Goal: Find contact information: Obtain details needed to contact an individual or organization

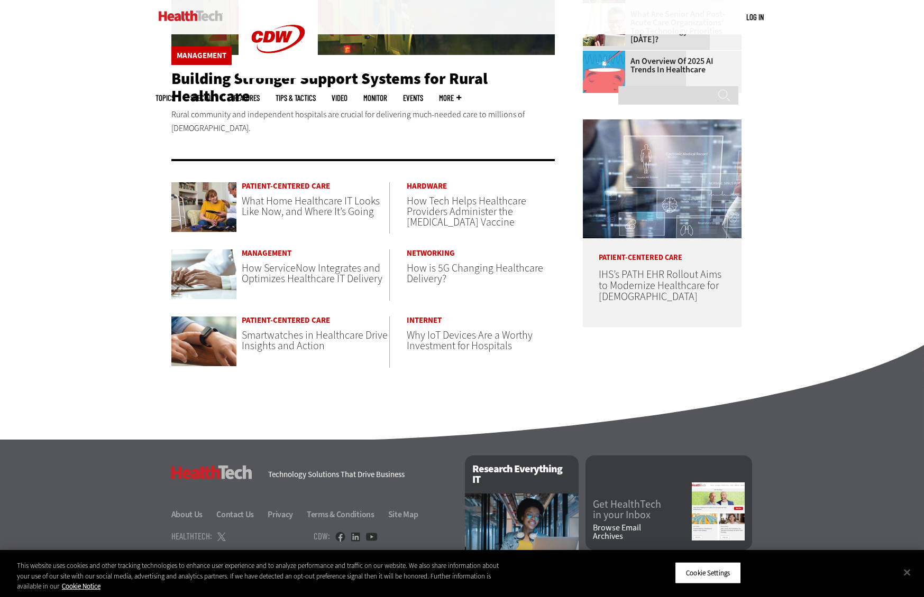
scroll to position [455, 0]
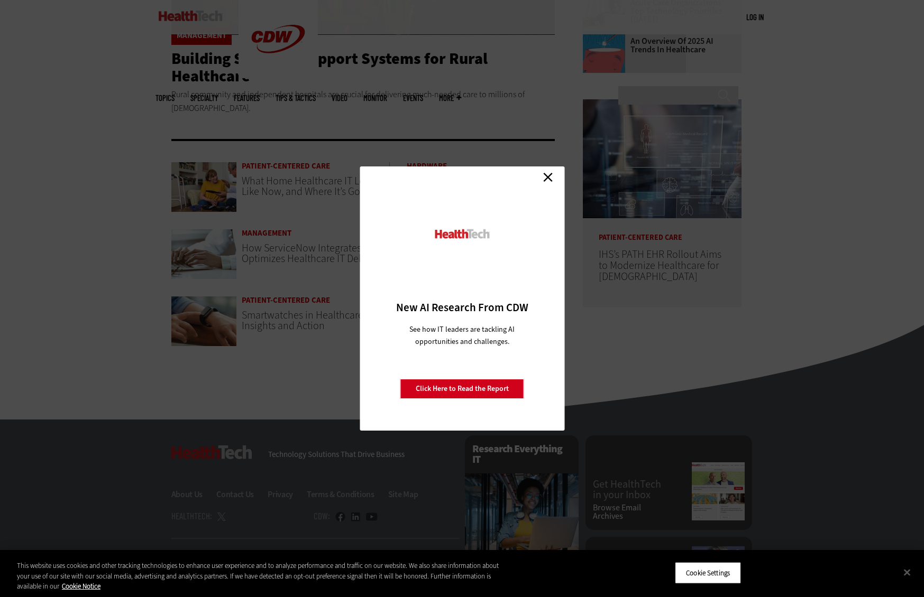
click at [554, 176] on link "Close" at bounding box center [548, 177] width 16 height 16
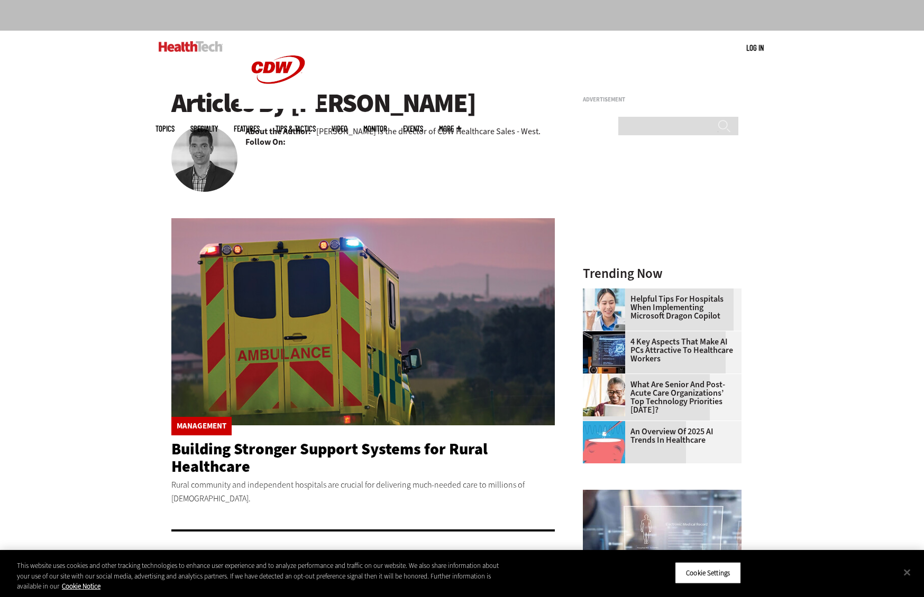
scroll to position [0, 0]
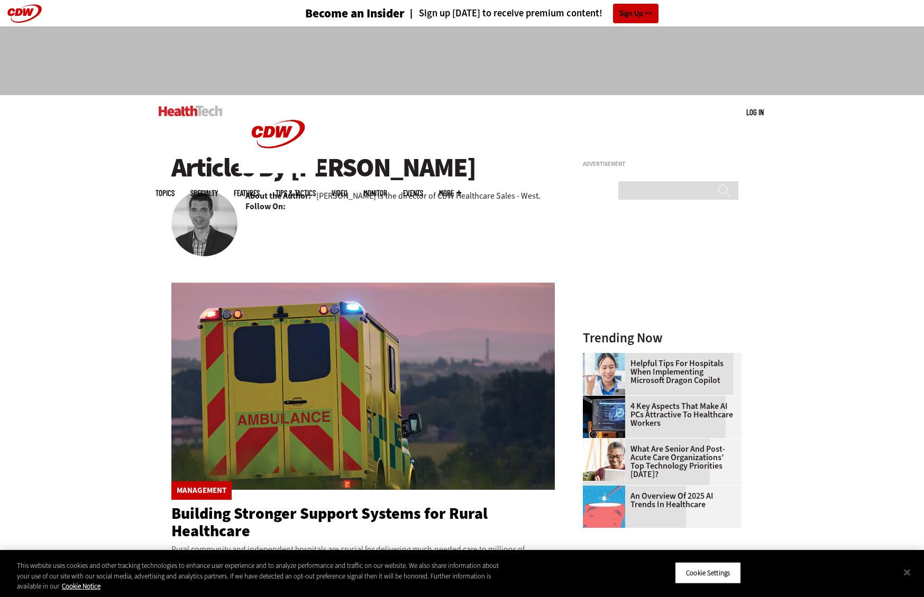
drag, startPoint x: 297, startPoint y: 171, endPoint x: 505, endPoint y: 173, distance: 208.3
click at [505, 173] on h1 "Articles By Adam Oldenburg" at bounding box center [363, 167] width 384 height 29
copy h1 "dam Oldenburg"
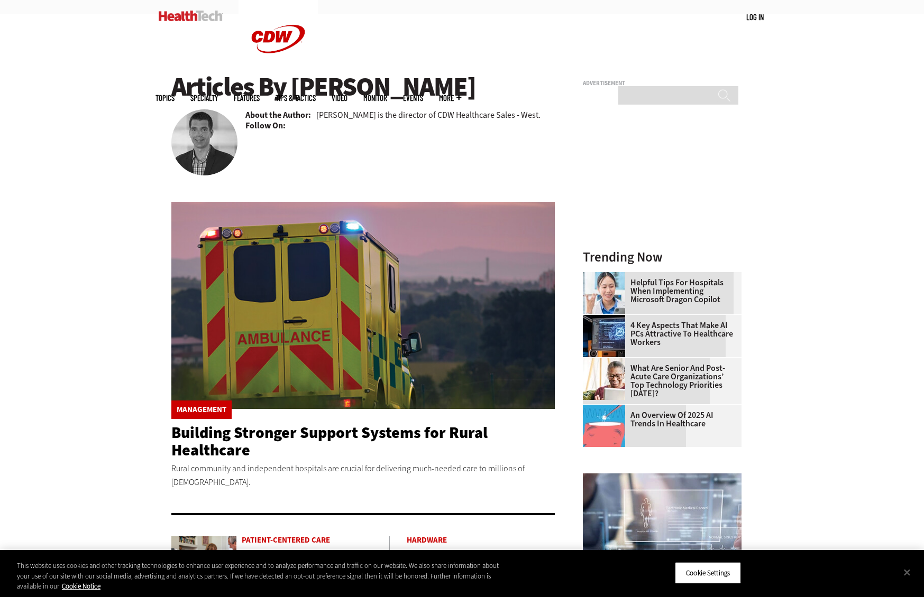
scroll to position [100, 0]
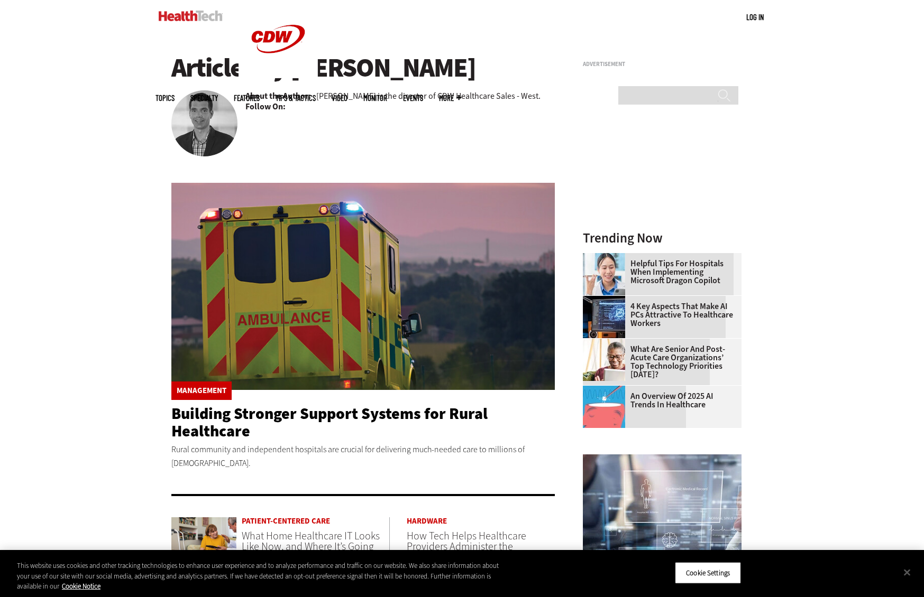
click at [293, 114] on div "Management Building Stronger Support Systems for Rural Healthcare Rural communi…" at bounding box center [363, 296] width 384 height 364
click at [275, 108] on b "Follow On:" at bounding box center [265, 107] width 40 height 12
drag, startPoint x: 291, startPoint y: 71, endPoint x: 475, endPoint y: 75, distance: 184.0
click at [475, 75] on h1 "Articles By Adam Oldenburg" at bounding box center [363, 67] width 384 height 29
copy h1 "Adam Oldenburg"
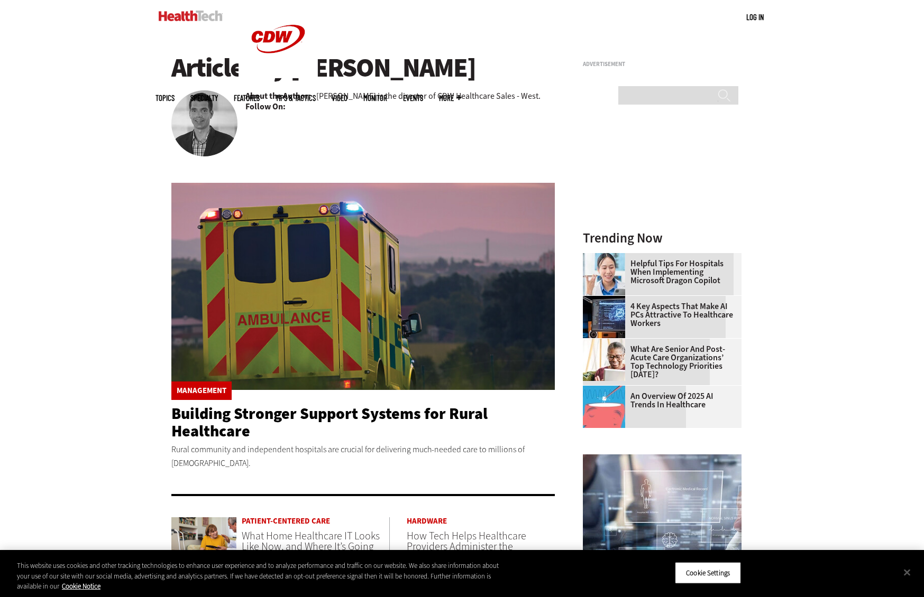
scroll to position [531, 0]
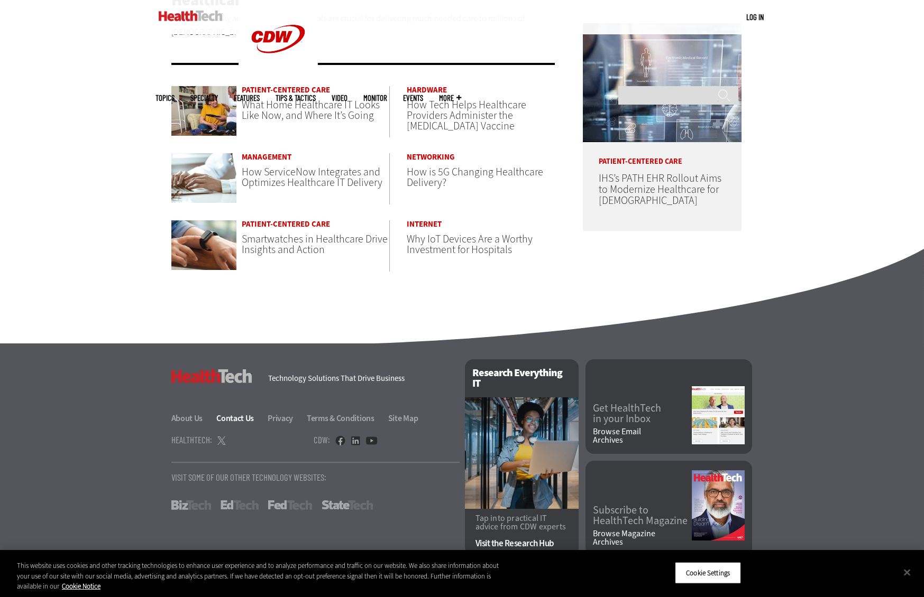
click at [232, 415] on link "Contact Us" at bounding box center [241, 418] width 50 height 11
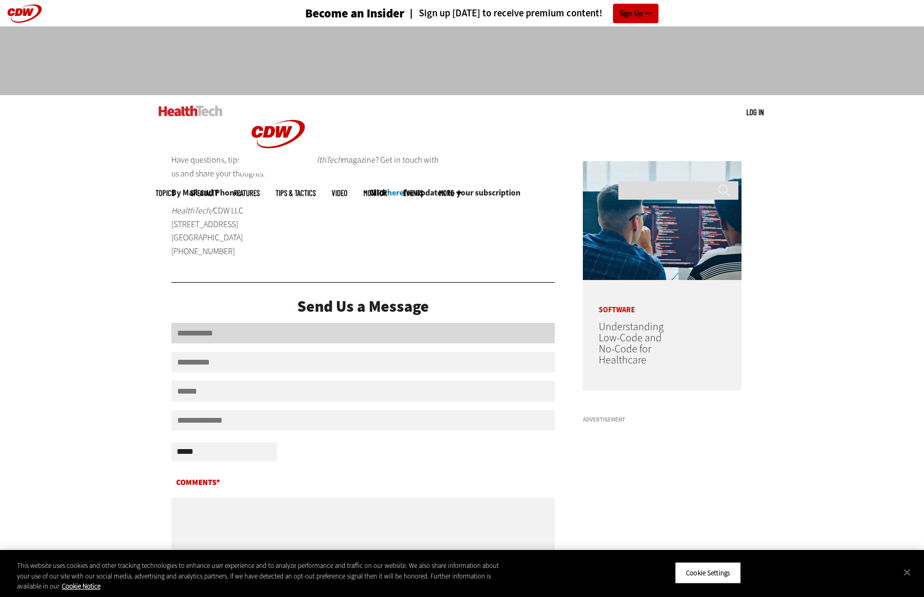
click at [262, 329] on input "First Name" at bounding box center [363, 333] width 384 height 21
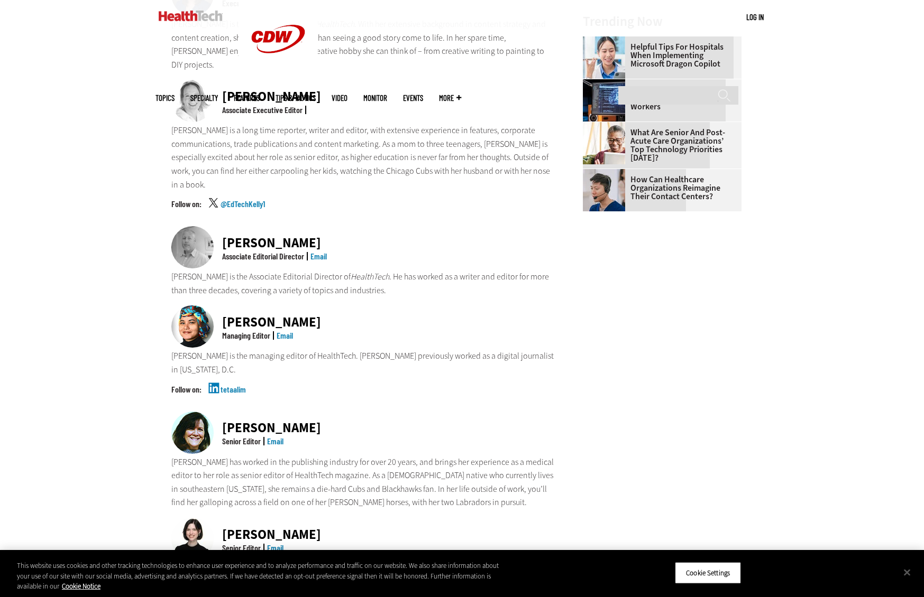
scroll to position [541, 0]
click at [197, 305] on img at bounding box center [192, 326] width 42 height 42
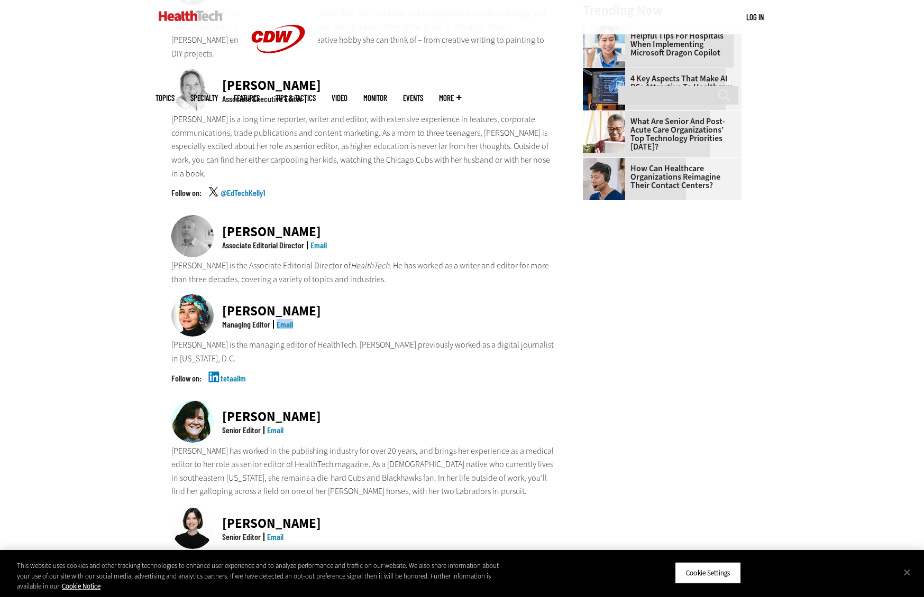
scroll to position [551, 0]
click at [192, 294] on img at bounding box center [192, 315] width 42 height 42
drag, startPoint x: 251, startPoint y: 264, endPoint x: 224, endPoint y: 264, distance: 27.0
click at [224, 305] on div "[PERSON_NAME]" at bounding box center [271, 311] width 99 height 13
copy div "[PERSON_NAME]"
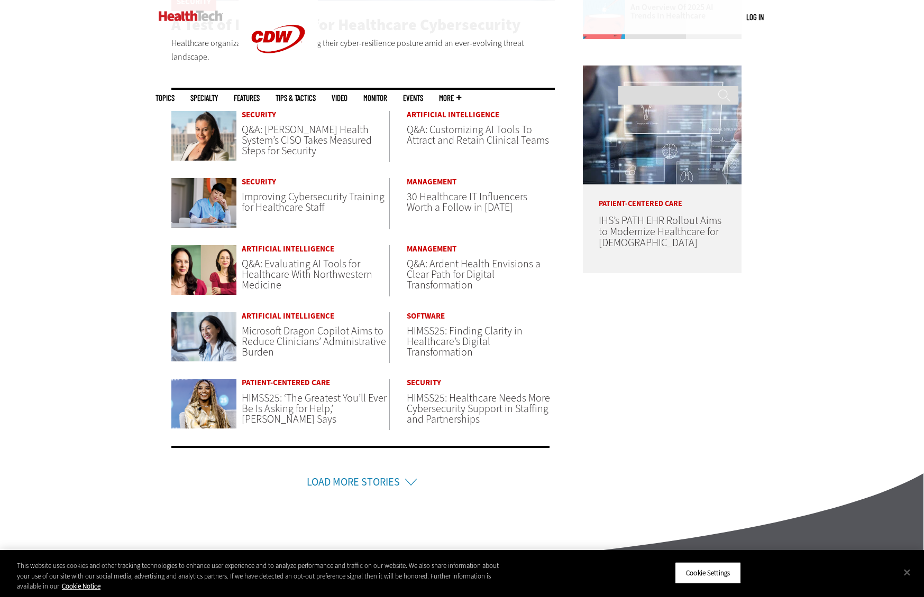
scroll to position [441, 0]
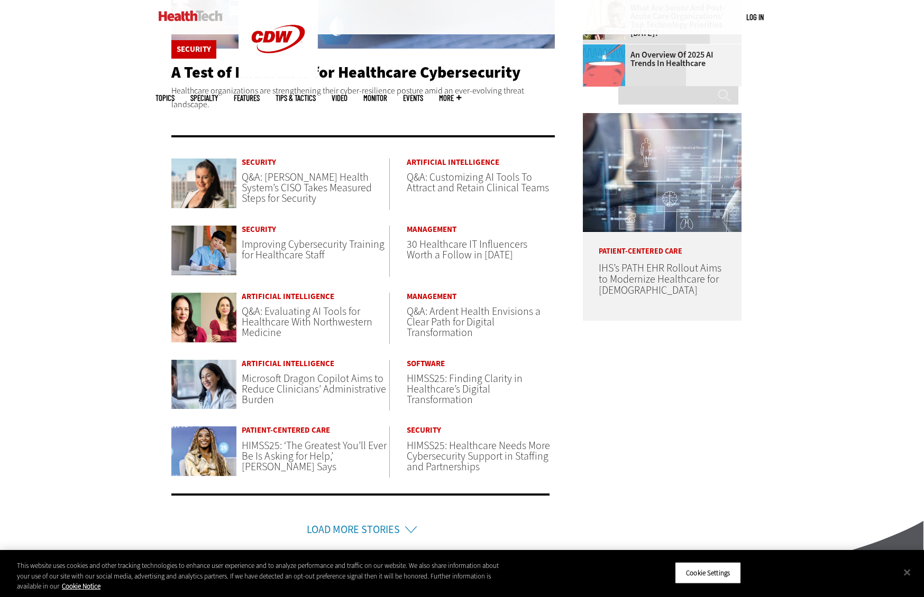
click at [317, 192] on span "Q&A: Jackson Health System’s CISO Takes Measured Steps for Security" at bounding box center [307, 187] width 130 height 35
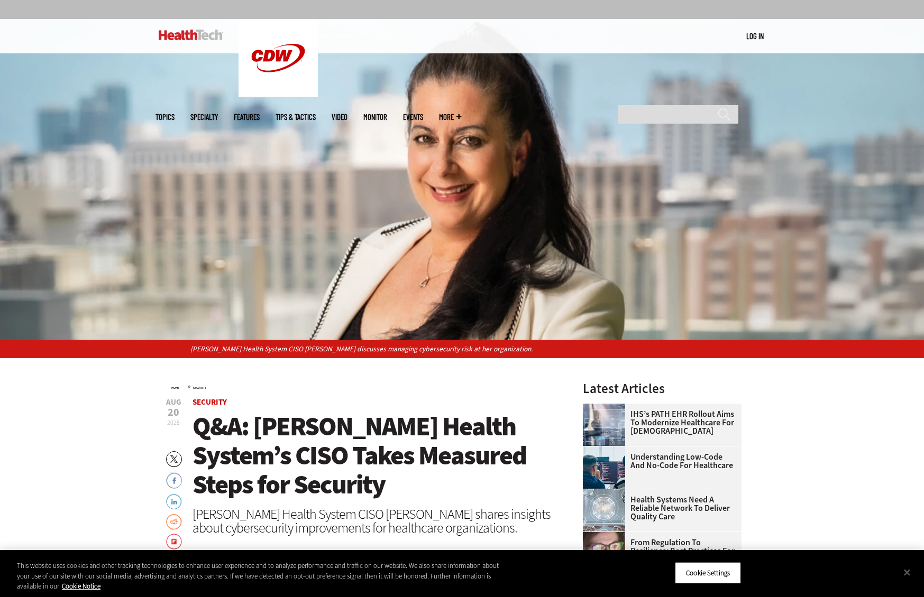
scroll to position [115, 0]
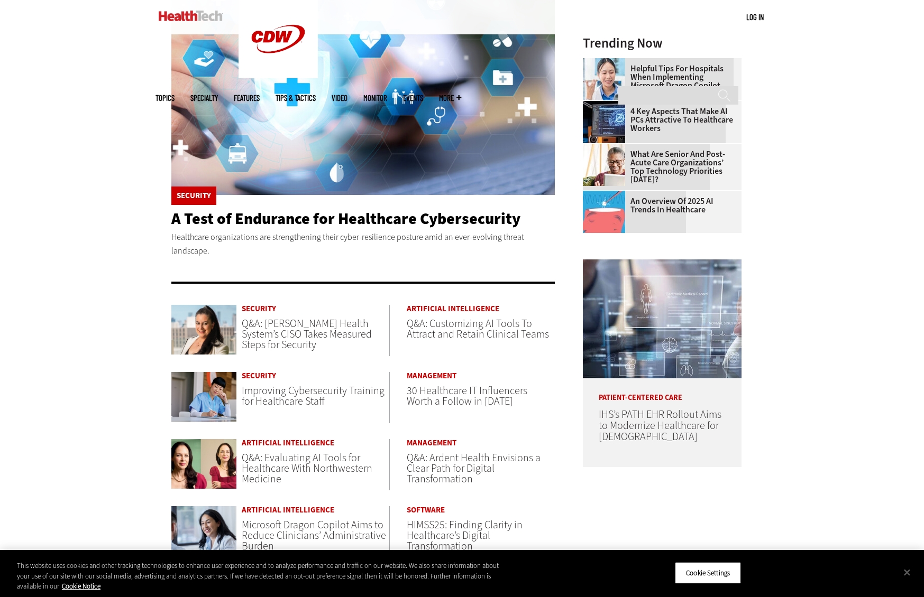
scroll to position [250, 0]
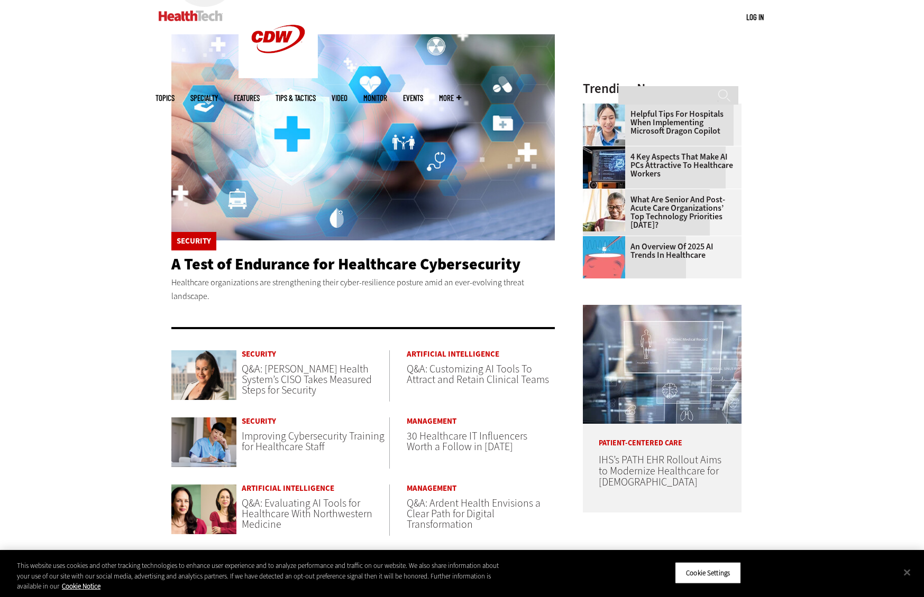
click at [367, 106] on img at bounding box center [363, 136] width 384 height 207
click at [687, 124] on link "Helpful Tips for Hospitals When Implementing Microsoft Dragon Copilot" at bounding box center [659, 122] width 152 height 25
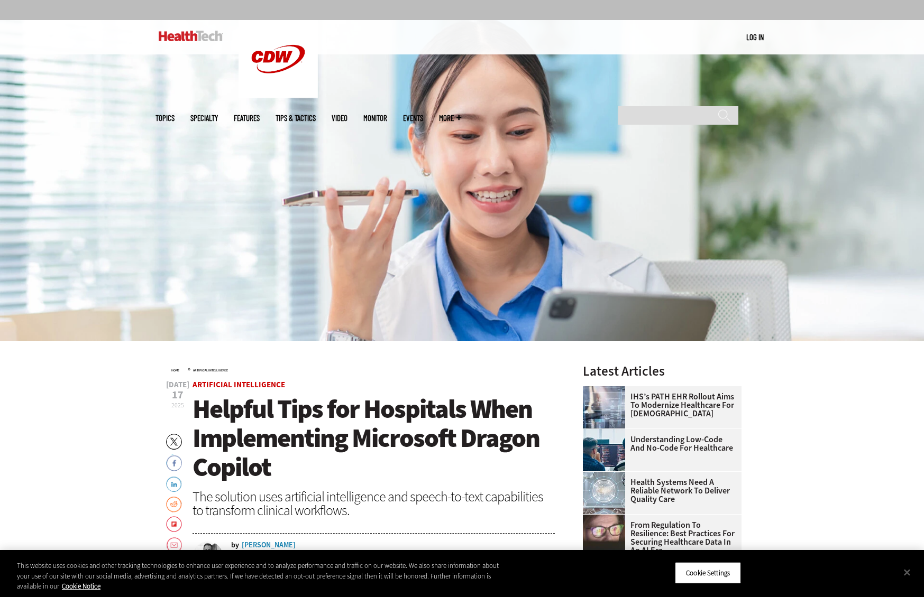
scroll to position [76, 0]
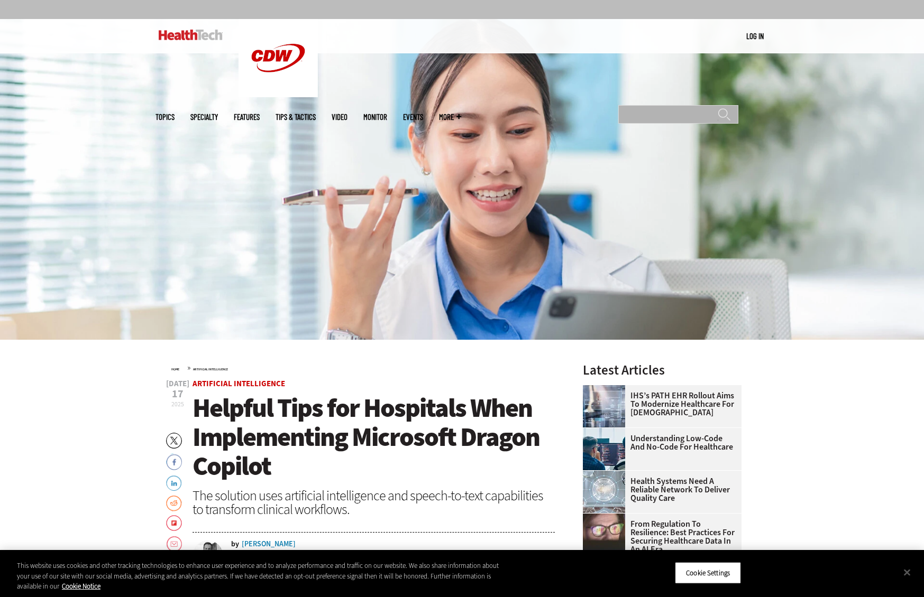
click at [698, 105] on input "Search" at bounding box center [678, 114] width 120 height 19
type input "***"
click at [717, 108] on input "******" at bounding box center [723, 118] width 13 height 21
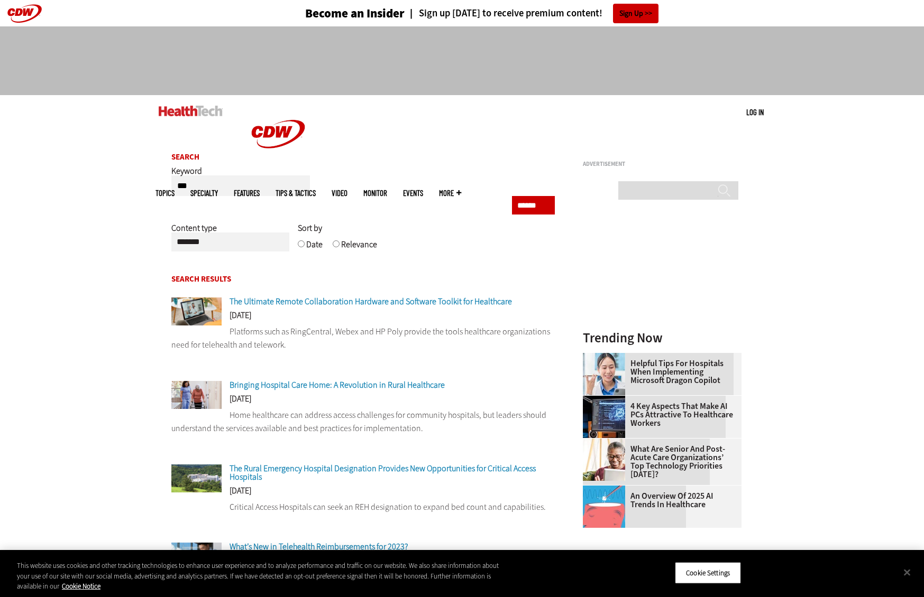
click at [329, 390] on span "Bringing Hospital Care Home: A Revolution in Rural Healthcare" at bounding box center [336, 385] width 215 height 11
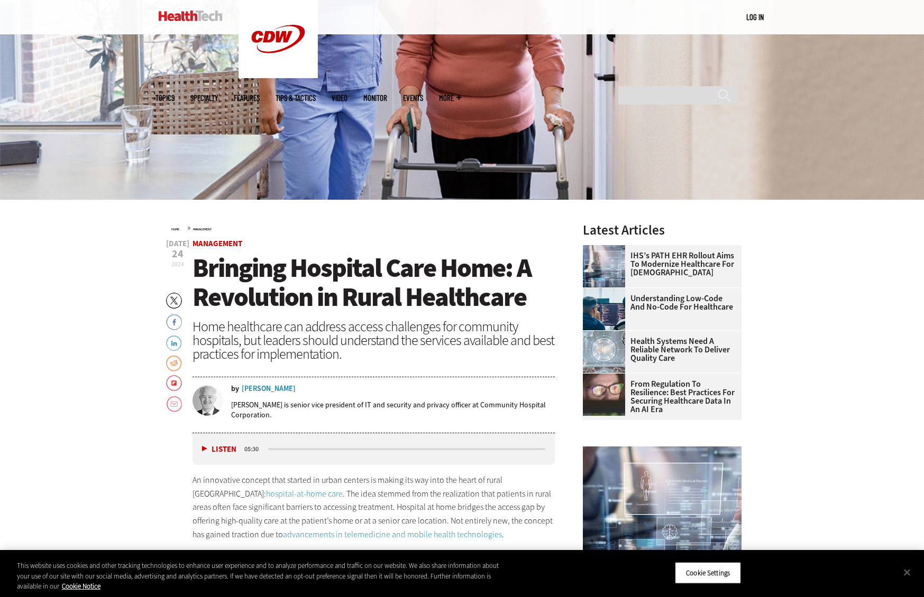
scroll to position [217, 0]
click at [257, 389] on div "Brian Doerr" at bounding box center [269, 388] width 54 height 7
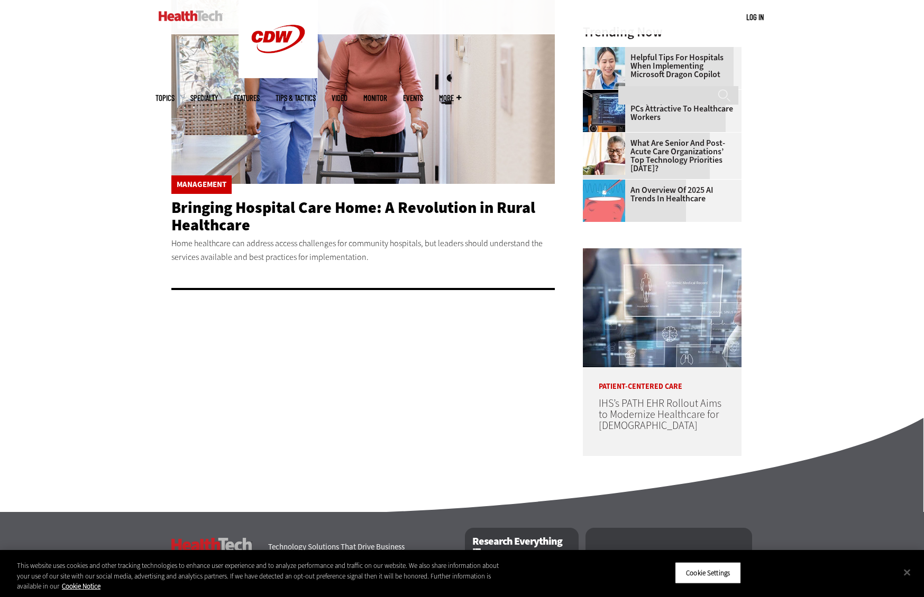
scroll to position [342, 0]
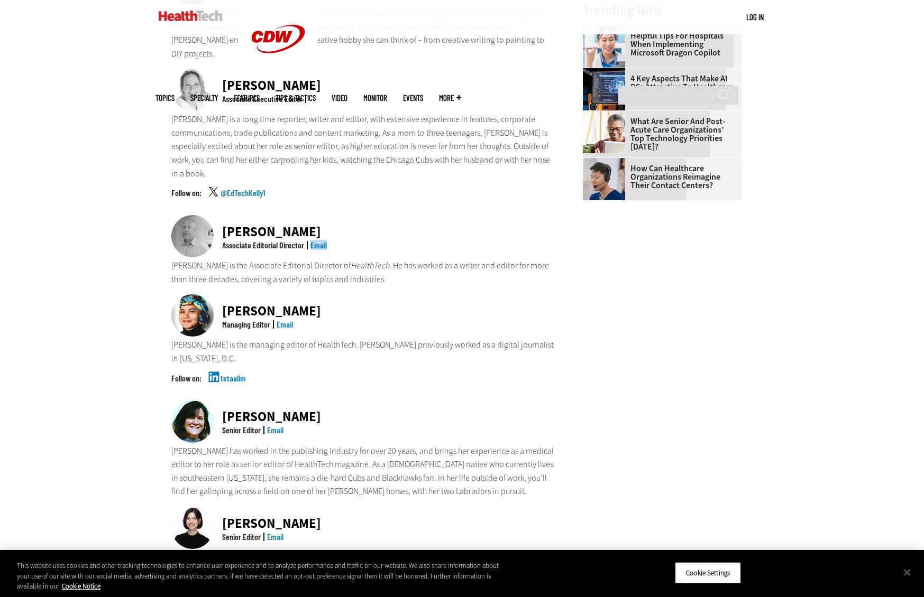
drag, startPoint x: 272, startPoint y: 193, endPoint x: 223, endPoint y: 194, distance: 49.2
click at [223, 225] on div "Matt McLaughlin" at bounding box center [274, 231] width 105 height 13
copy div "Matt McLaughlin"
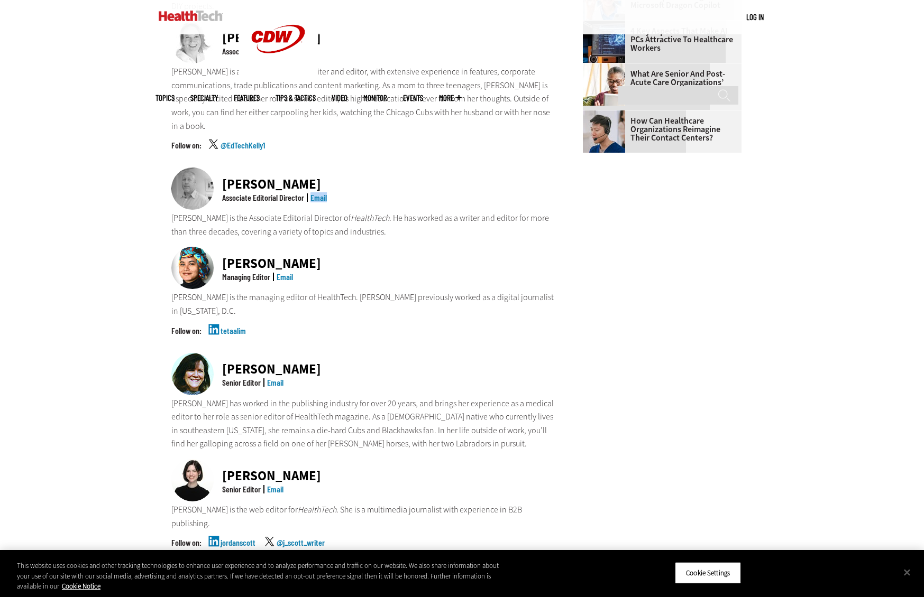
scroll to position [605, 0]
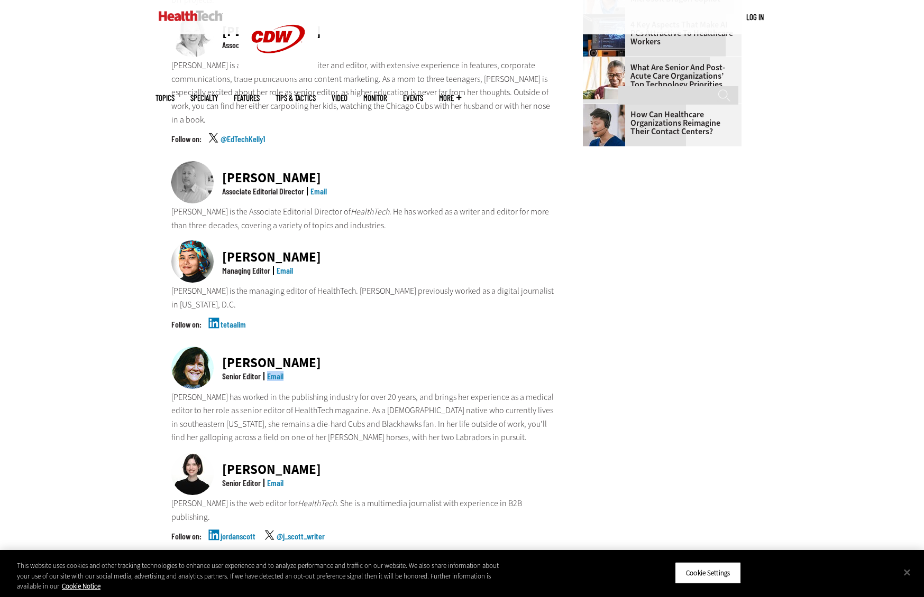
drag, startPoint x: 318, startPoint y: 308, endPoint x: 223, endPoint y: 311, distance: 94.7
click at [223, 347] on div "Jean Dal Porto Senior Editor Email" at bounding box center [363, 369] width 384 height 44
copy div "Jean Dal Porto"
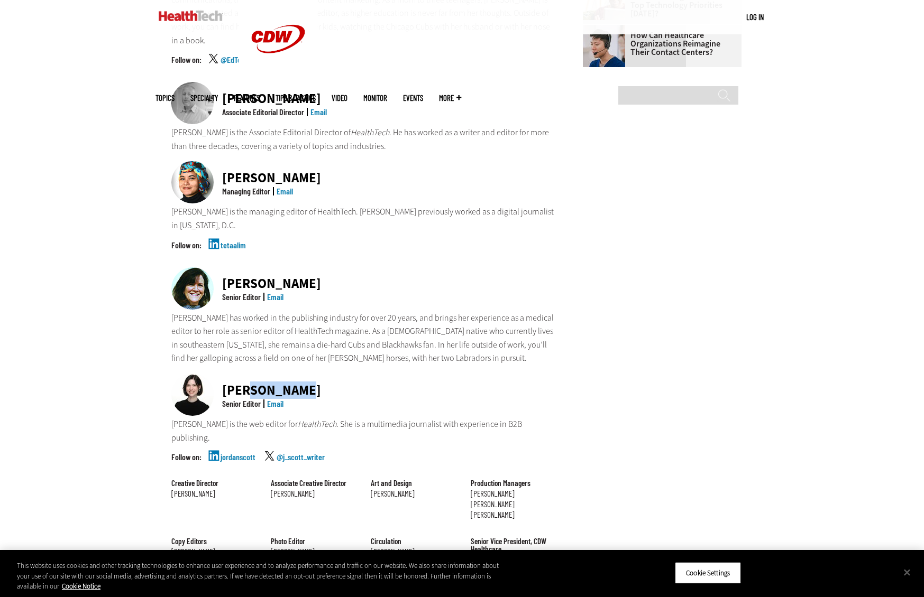
drag, startPoint x: 309, startPoint y: 337, endPoint x: 247, endPoint y: 335, distance: 61.9
click at [247, 374] on div "Jordan Scott Senior Editor Email" at bounding box center [363, 396] width 384 height 44
click at [310, 374] on div "Jordan Scott Senior Editor Email" at bounding box center [363, 396] width 384 height 44
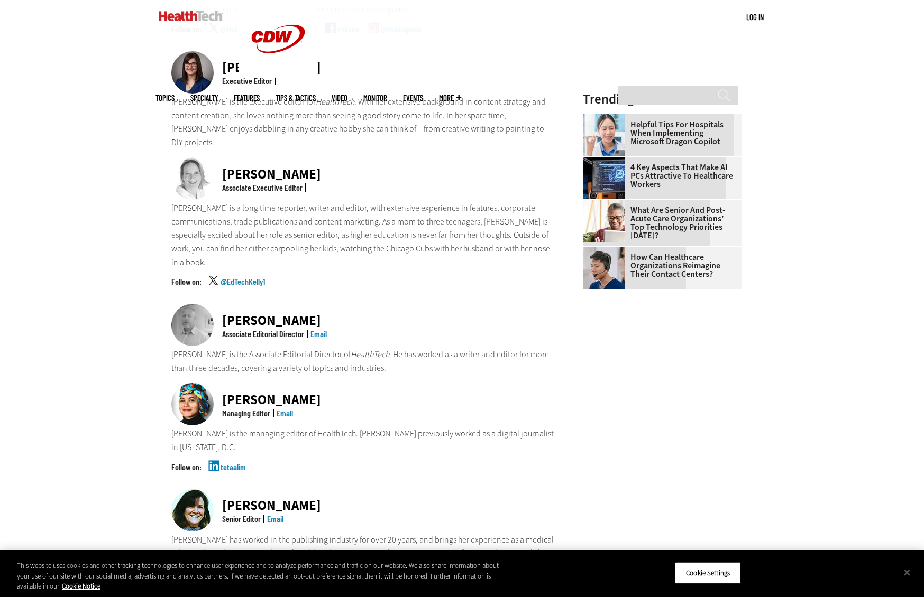
scroll to position [360, 0]
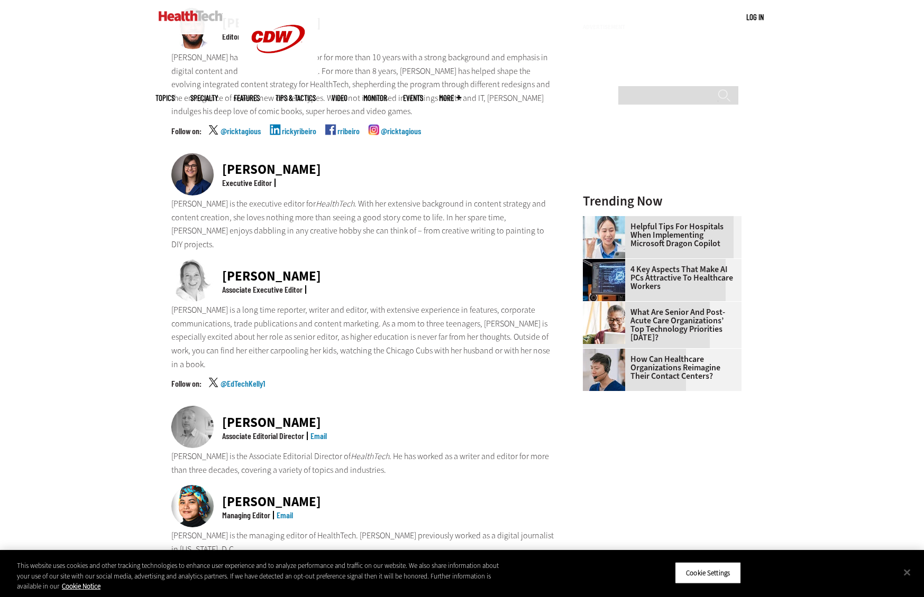
click at [320, 431] on link "Email" at bounding box center [318, 436] width 16 height 10
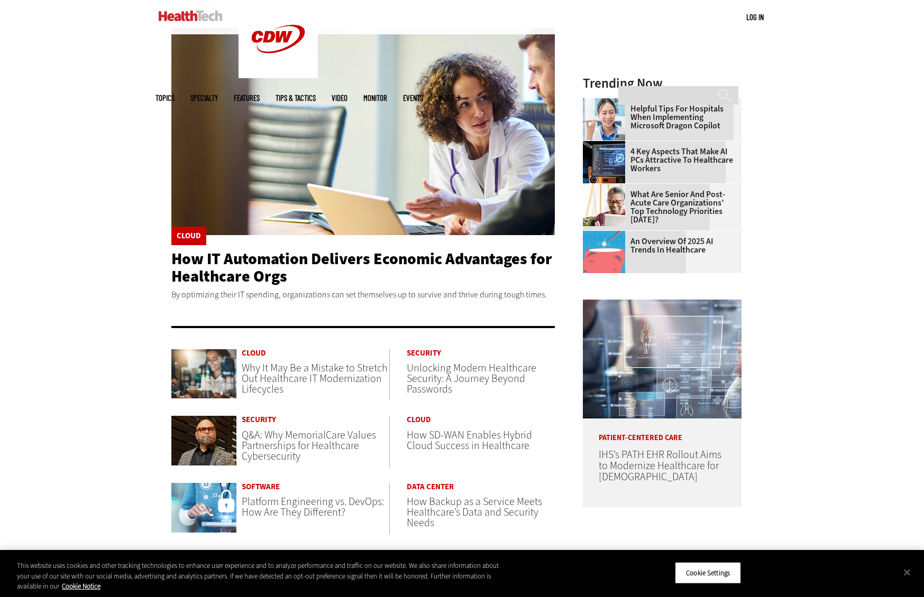
scroll to position [276, 0]
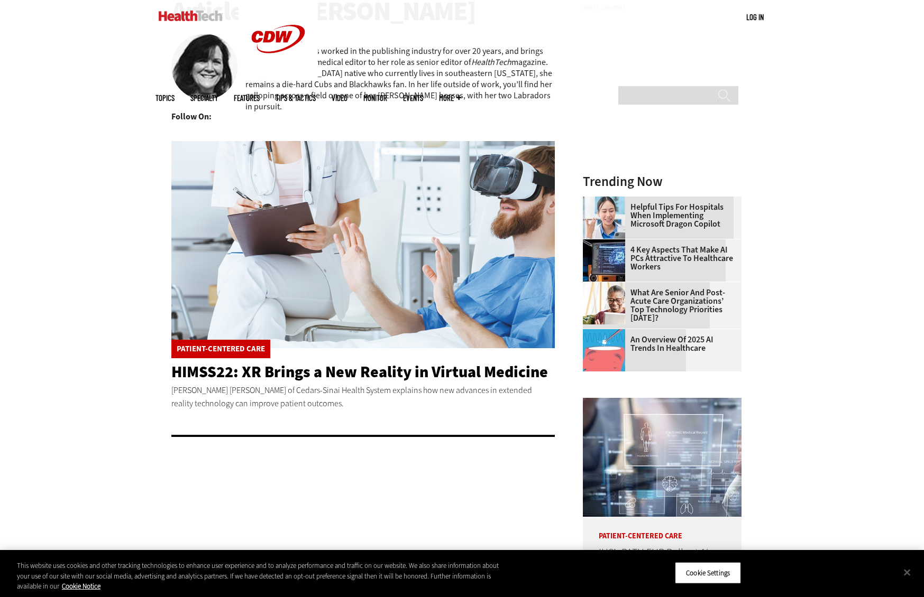
scroll to position [169, 0]
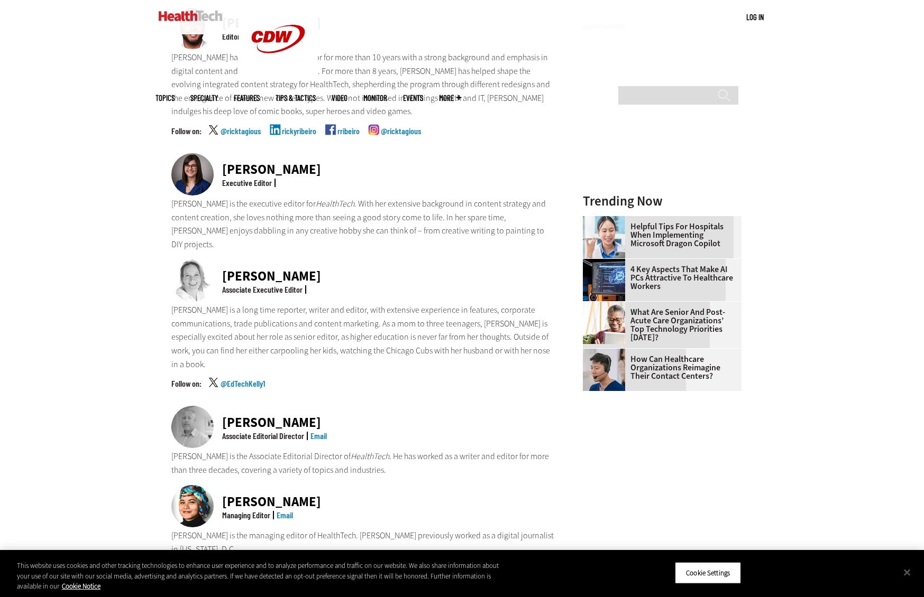
scroll to position [209, 0]
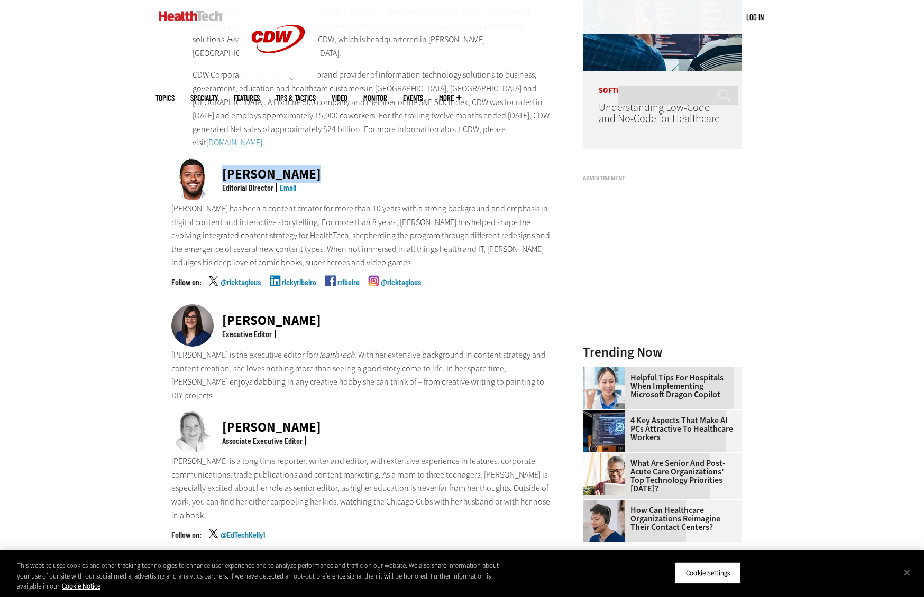
drag, startPoint x: 320, startPoint y: 163, endPoint x: 223, endPoint y: 167, distance: 97.4
click at [223, 167] on div "Ricky Ribeiro Editorial Director Email" at bounding box center [363, 180] width 384 height 44
copy div "Ricky Ribeiro"
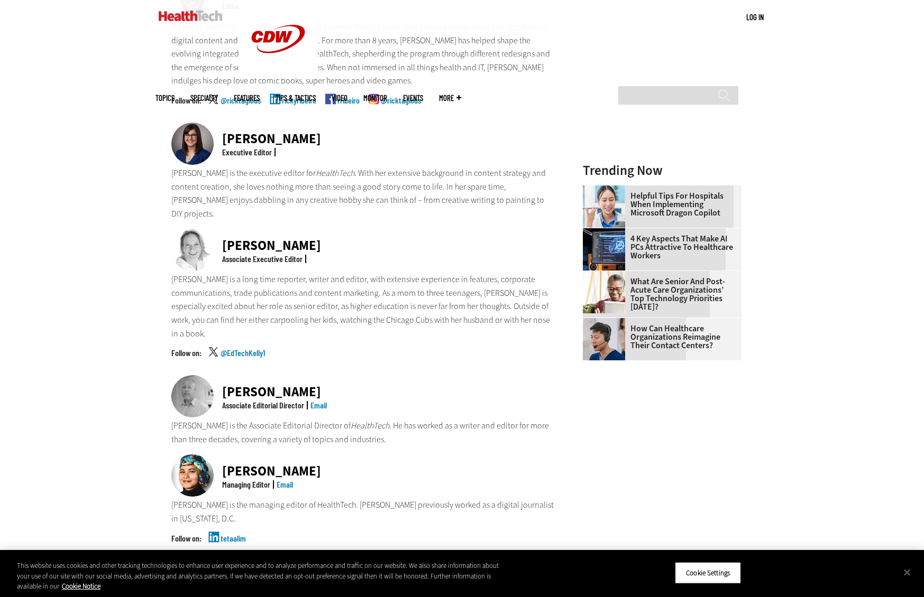
scroll to position [559, 0]
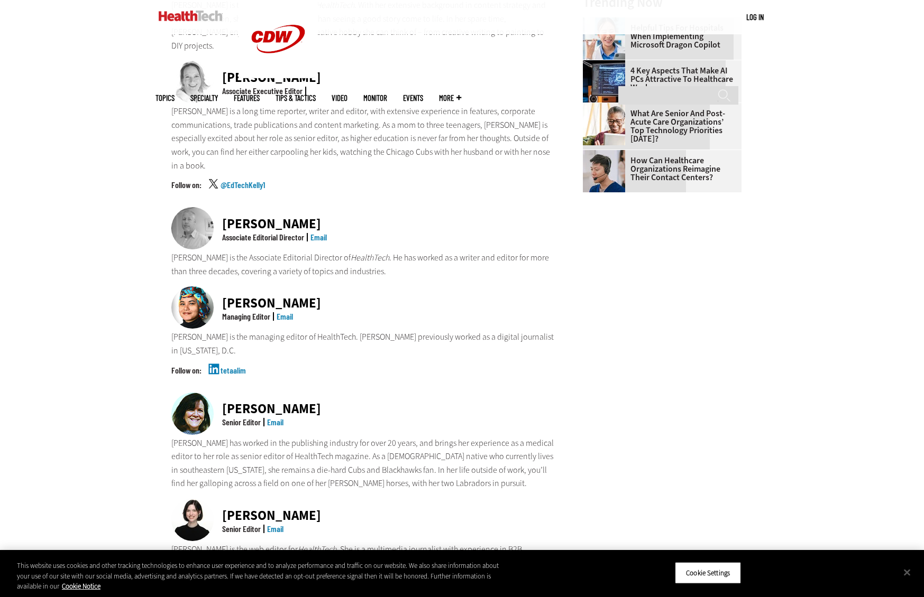
click at [279, 524] on link "Email" at bounding box center [275, 529] width 16 height 10
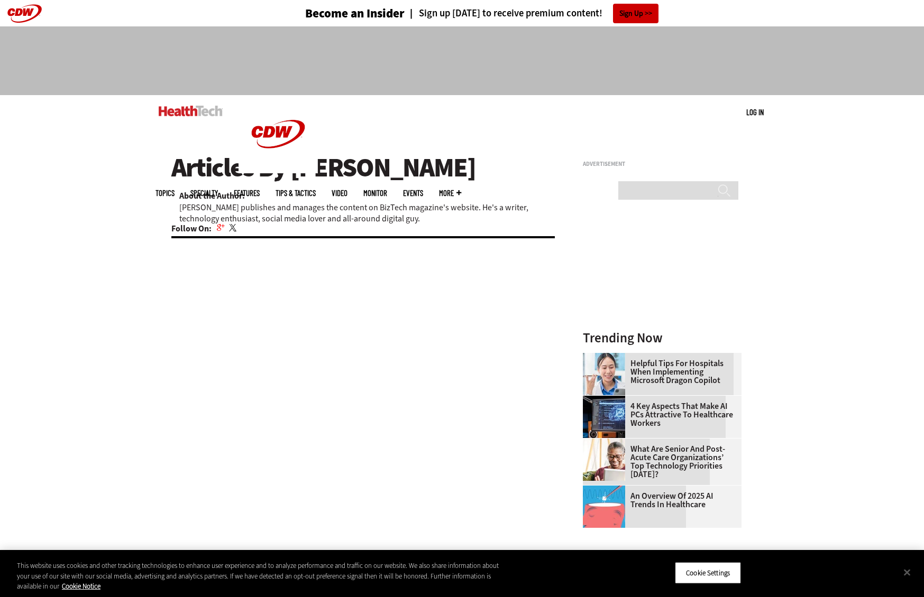
drag, startPoint x: 290, startPoint y: 170, endPoint x: 443, endPoint y: 167, distance: 152.3
click at [443, 167] on h1 "Articles By Ricky Ribeiro" at bounding box center [363, 167] width 384 height 29
copy h1 "[PERSON_NAME]"
click at [675, 181] on input "Search" at bounding box center [678, 190] width 120 height 19
paste input "**********"
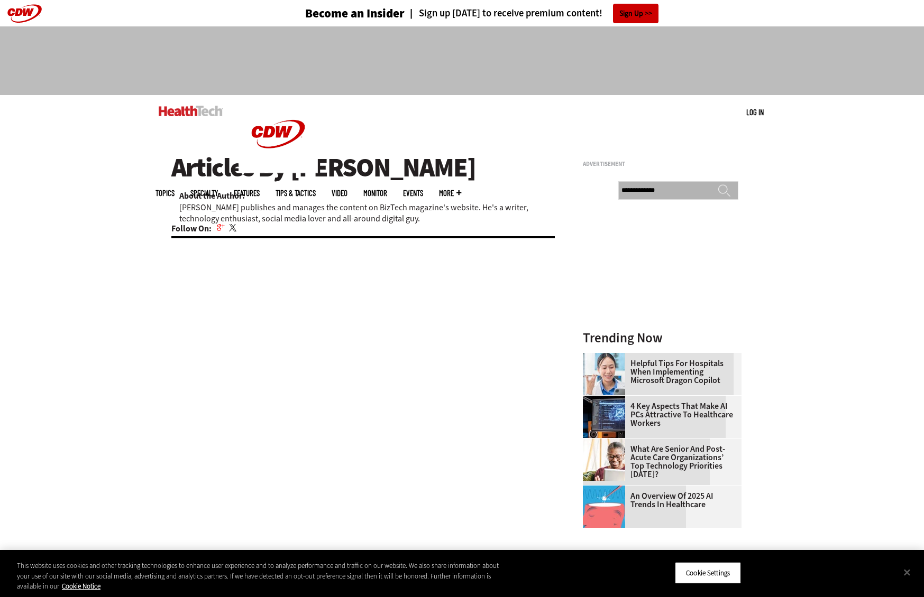
type input "**********"
click at [717, 184] on input "******" at bounding box center [723, 194] width 13 height 21
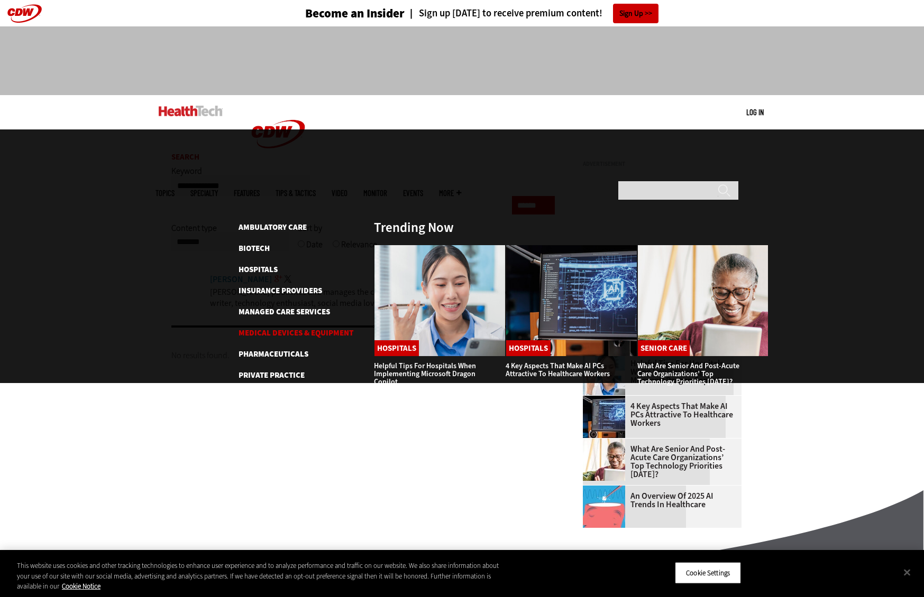
click at [295, 328] on link "Medical Devices & Equipment" at bounding box center [295, 333] width 115 height 11
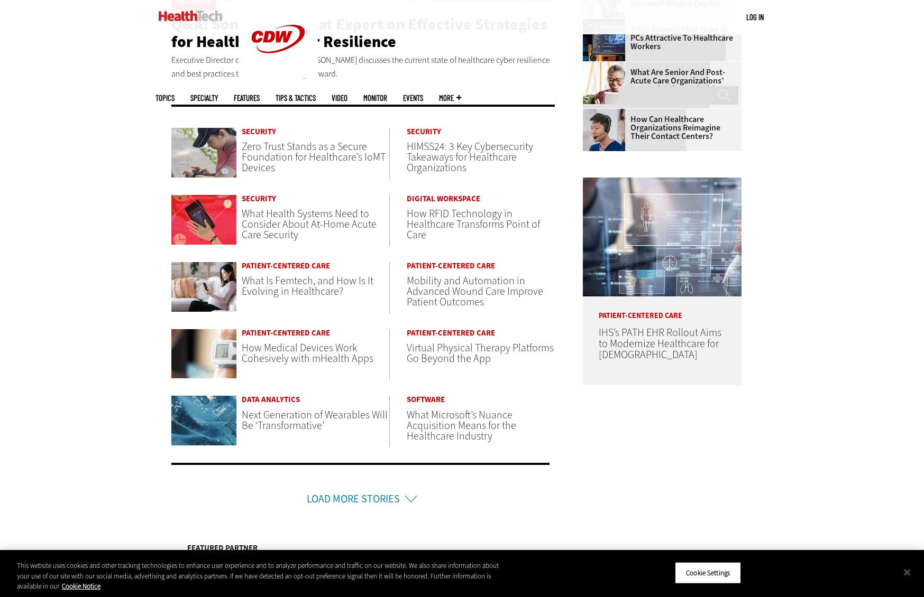
scroll to position [378, 0]
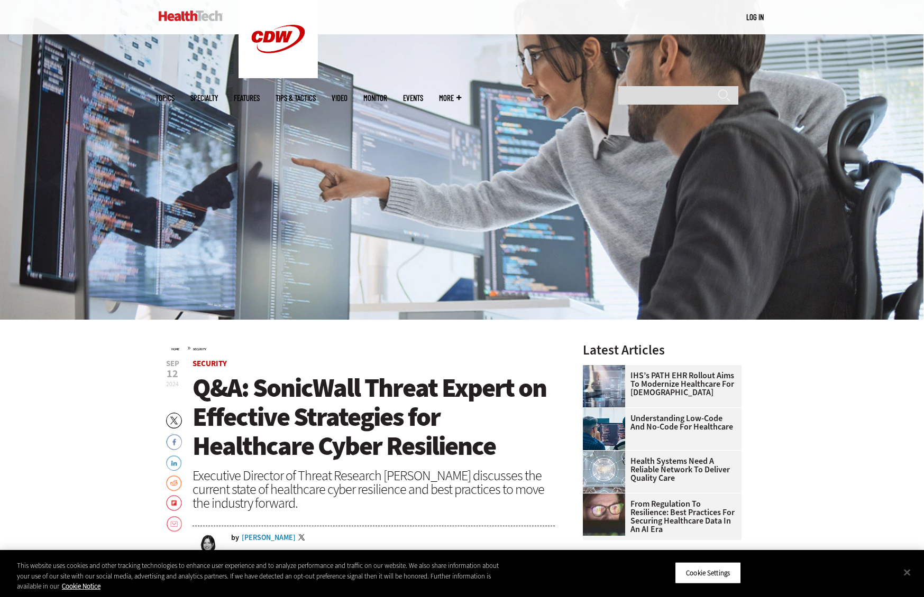
scroll to position [235, 0]
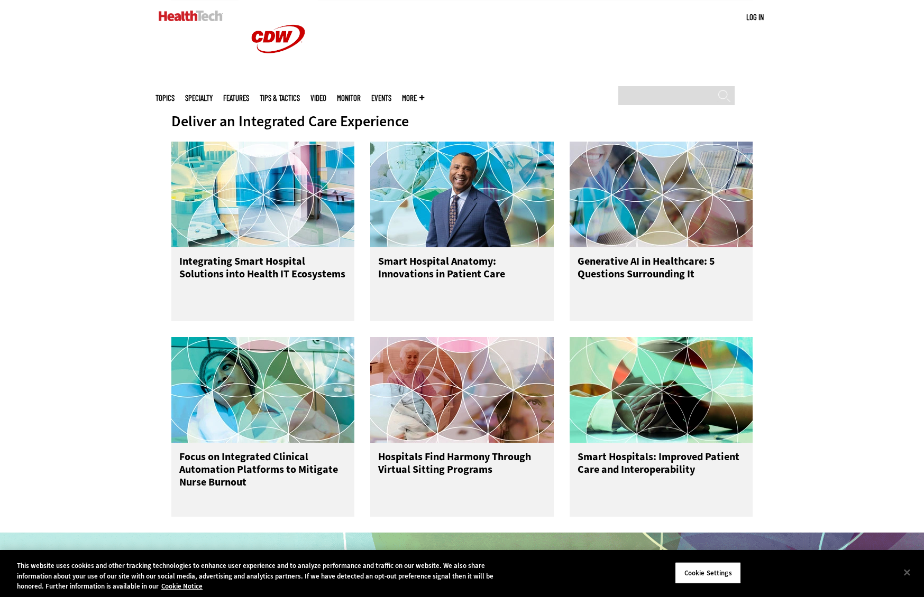
scroll to position [384, 0]
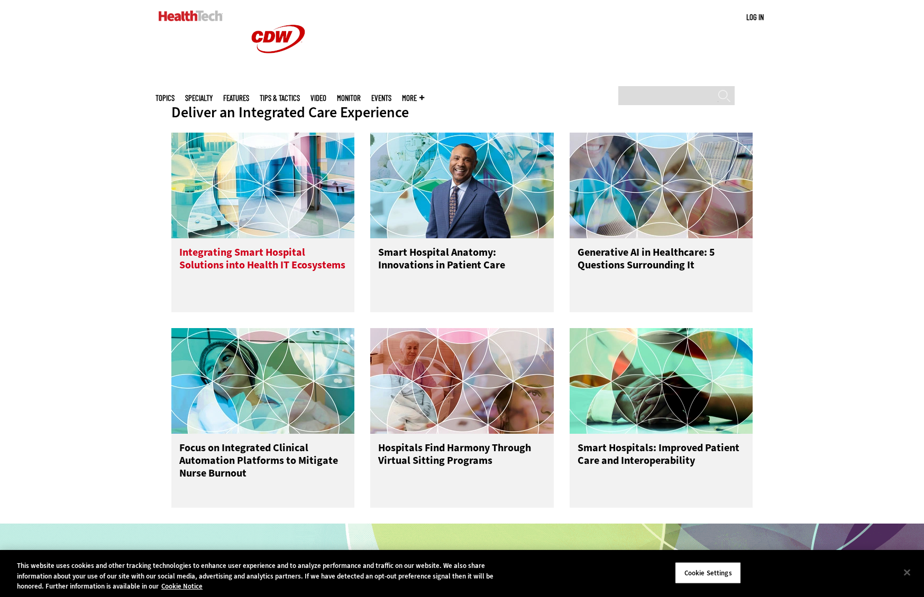
click at [243, 187] on img at bounding box center [262, 186] width 183 height 106
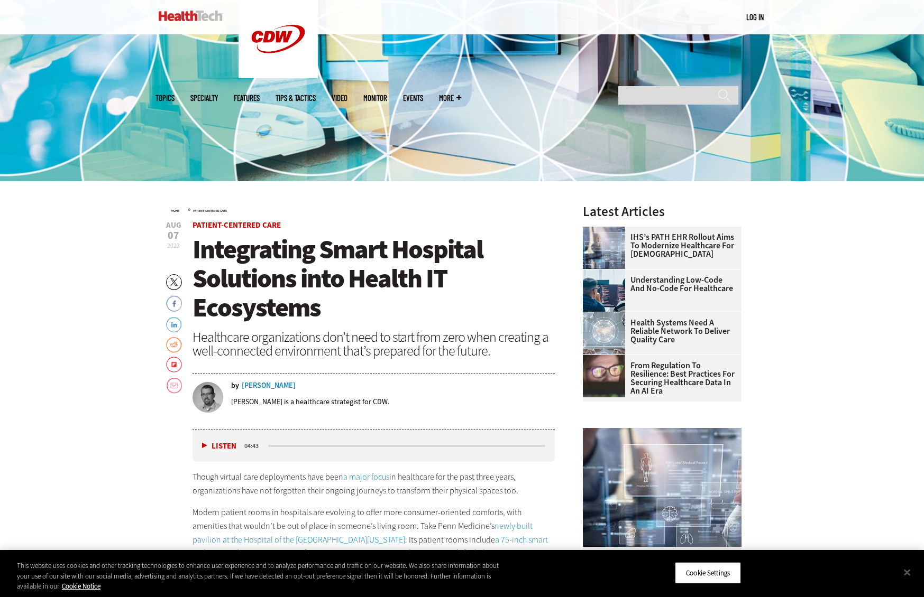
scroll to position [264, 0]
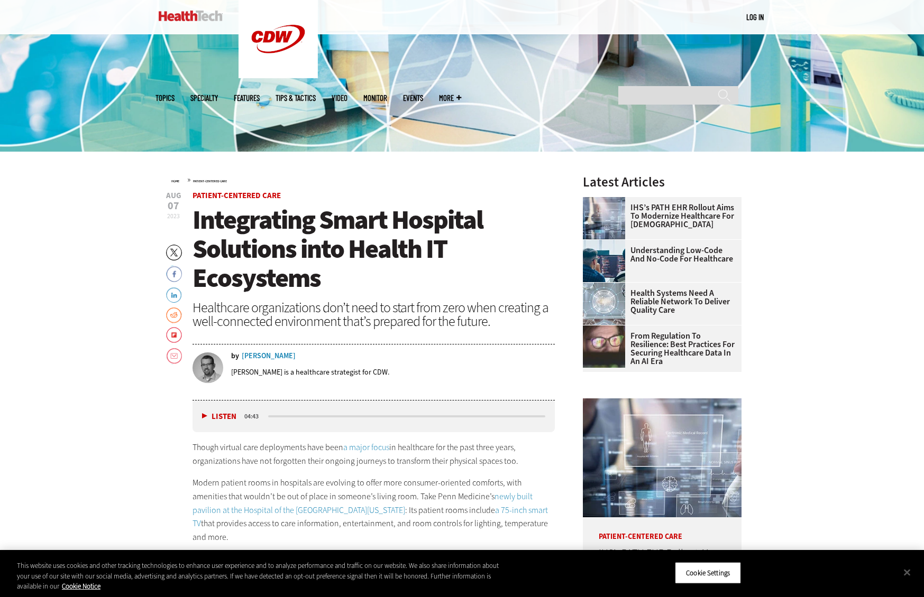
click at [261, 354] on div "Josh Peacock" at bounding box center [269, 356] width 54 height 7
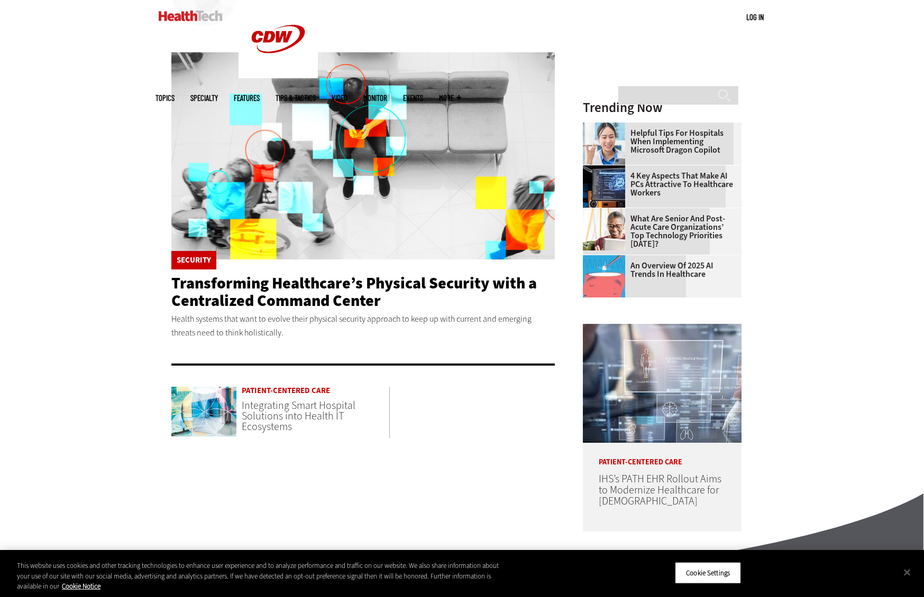
scroll to position [321, 0]
